Goal: Transaction & Acquisition: Obtain resource

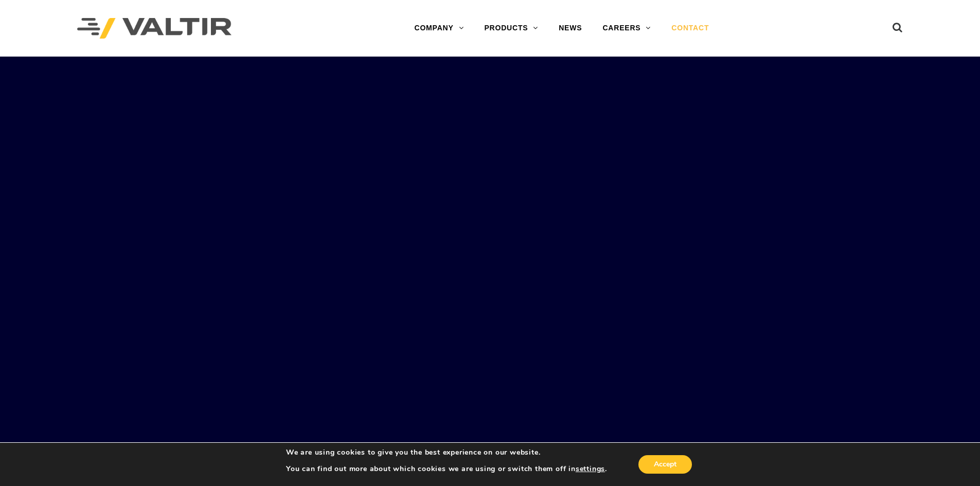
click at [686, 26] on link "CONTACT" at bounding box center [690, 28] width 58 height 21
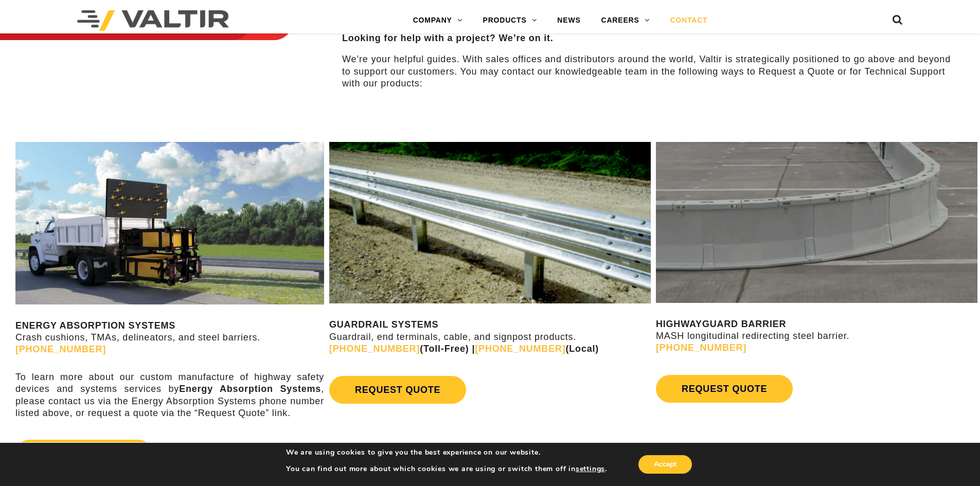
scroll to position [514, 0]
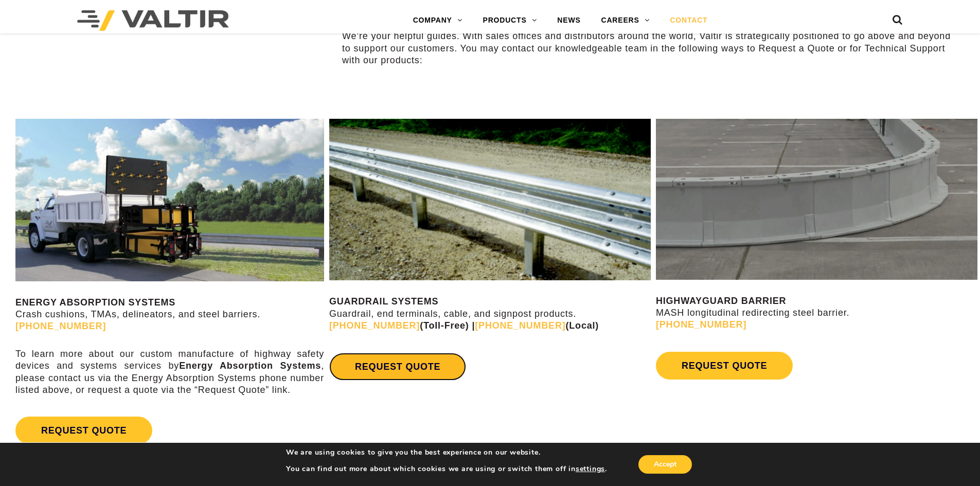
click at [390, 367] on link "REQUEST QUOTE" at bounding box center [397, 367] width 137 height 28
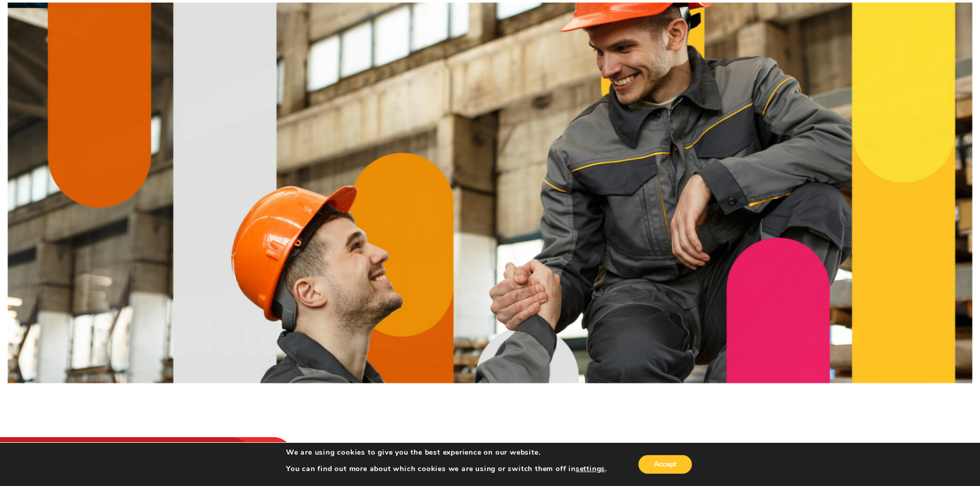
scroll to position [0, 0]
